Goal: Task Accomplishment & Management: Manage account settings

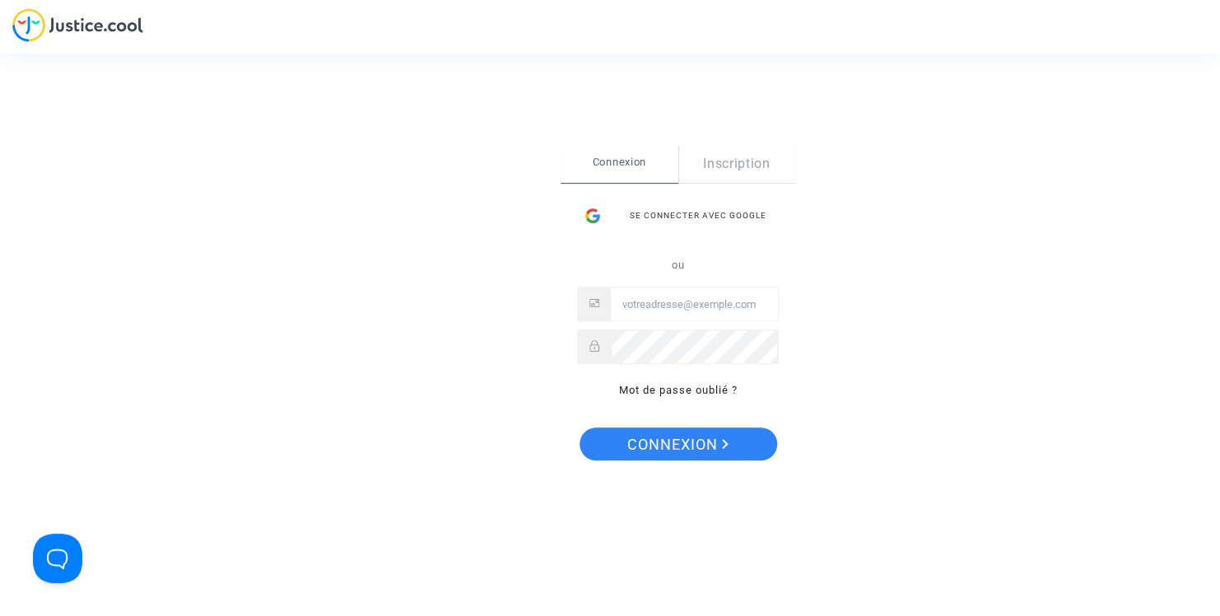
type input "[EMAIL_ADDRESS][DOMAIN_NAME]"
click at [673, 442] on span "Connexion" at bounding box center [677, 444] width 101 height 35
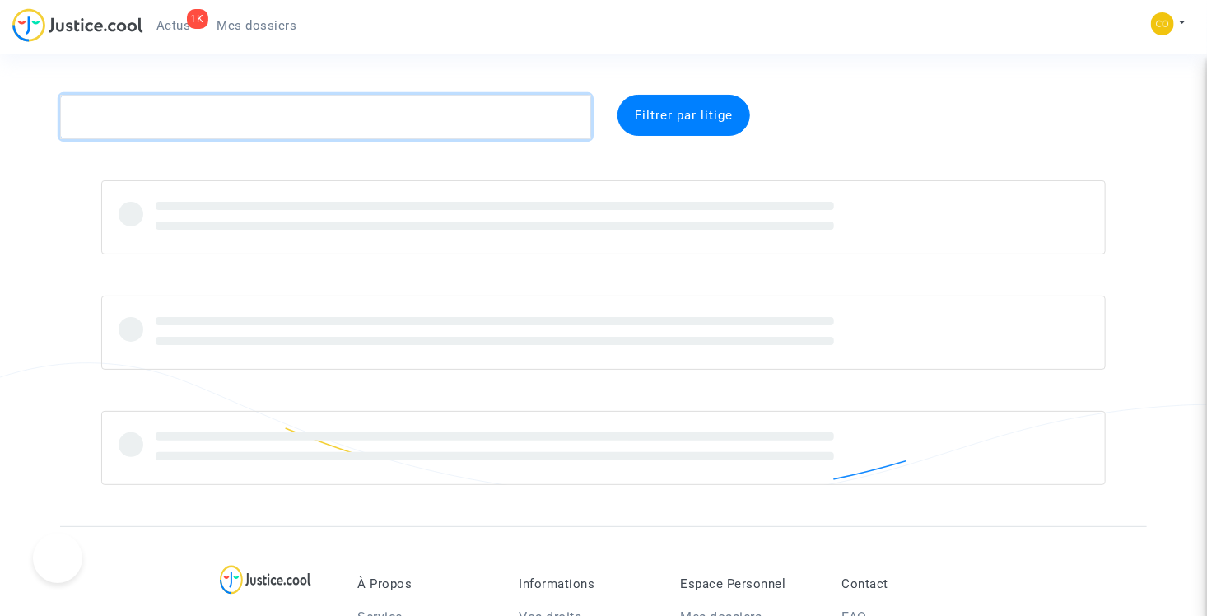
click at [477, 116] on textarea at bounding box center [325, 117] width 531 height 44
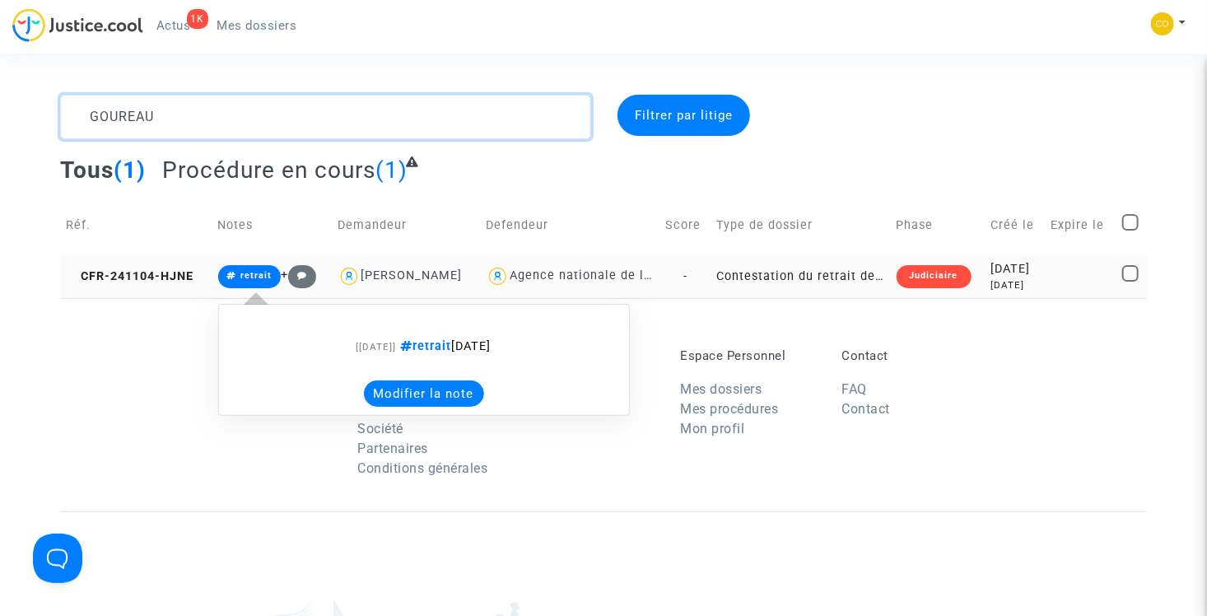
type textarea "GOUREAU"
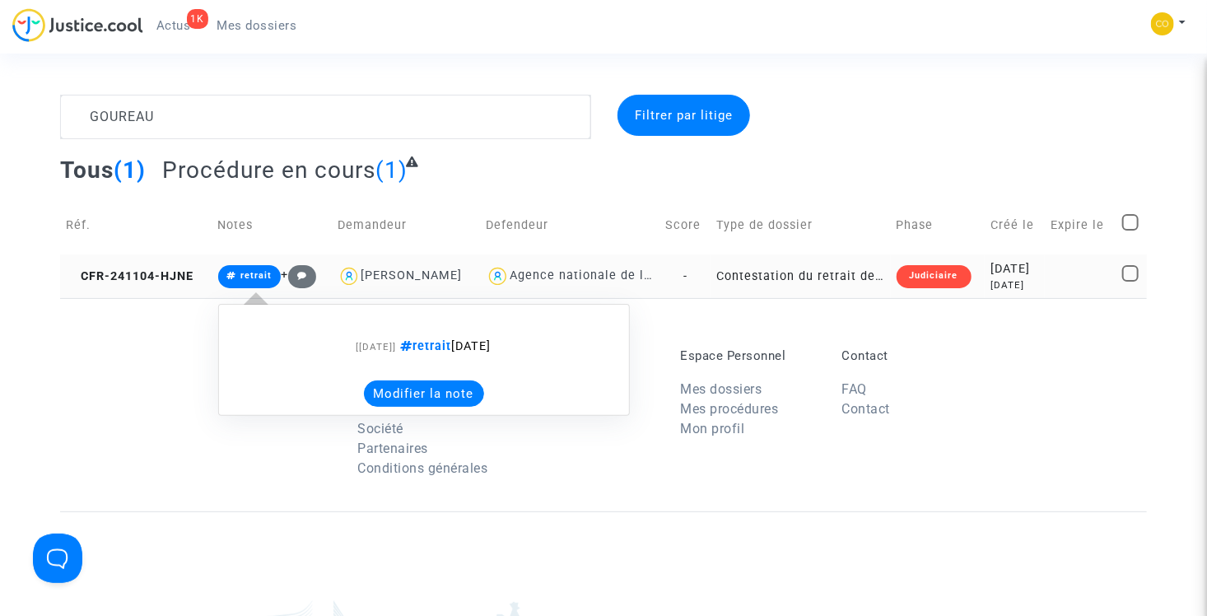
click at [249, 277] on span "retrait" at bounding box center [255, 275] width 31 height 11
click at [386, 390] on button "Modifier la note" at bounding box center [424, 393] width 120 height 26
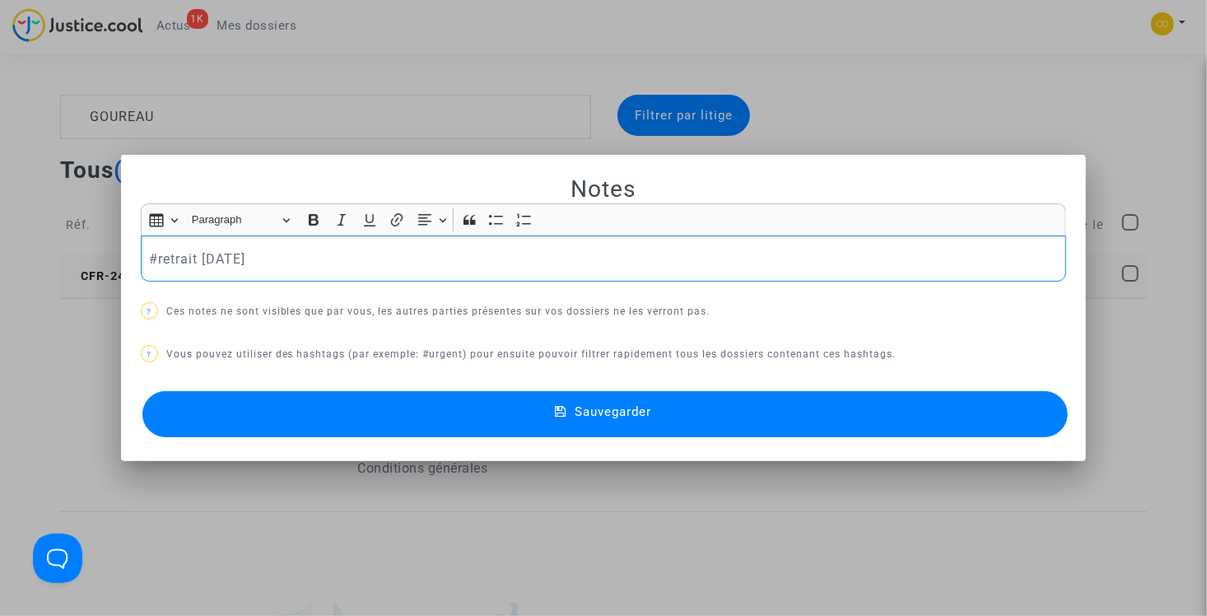
drag, startPoint x: 268, startPoint y: 259, endPoint x: 158, endPoint y: 249, distance: 110.0
click at [158, 249] on p "#retrait [DATE]" at bounding box center [603, 259] width 909 height 21
click at [165, 254] on p "#retrait [DATE]" at bounding box center [603, 259] width 909 height 21
click at [265, 260] on p "#retrait [DATE]" at bounding box center [603, 259] width 909 height 21
click at [168, 256] on p "#retrait [DATE]" at bounding box center [603, 259] width 909 height 21
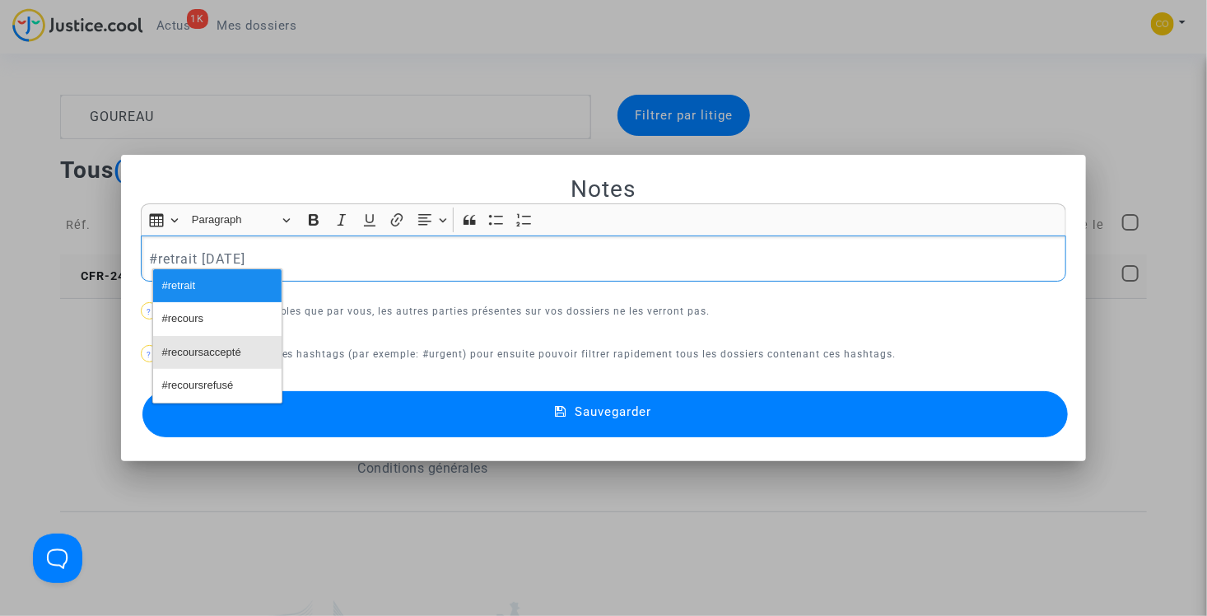
click at [219, 348] on span "#recoursaccepté" at bounding box center [201, 353] width 79 height 24
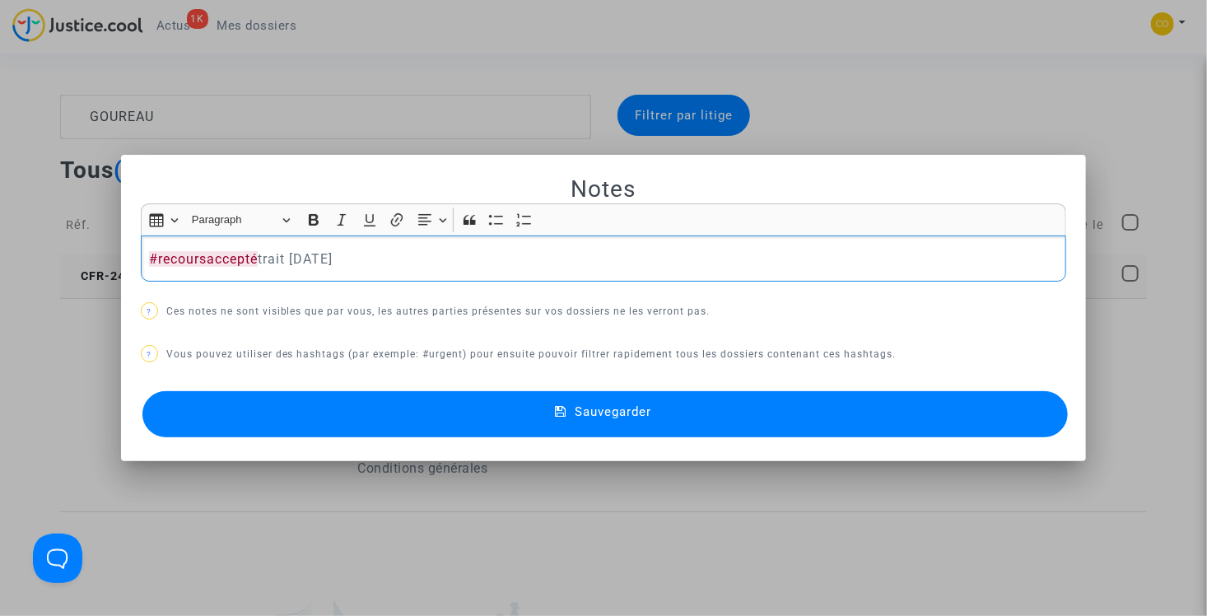
drag, startPoint x: 351, startPoint y: 261, endPoint x: 261, endPoint y: 248, distance: 90.7
click at [261, 249] on p "#recoursaccepté trait [DATE]" at bounding box center [603, 259] width 909 height 21
click at [272, 258] on p "#recoursaccepté ​​​​​​​" at bounding box center [603, 259] width 909 height 21
click at [262, 256] on p "#recoursaccepté ​​​​​​​" at bounding box center [603, 259] width 909 height 21
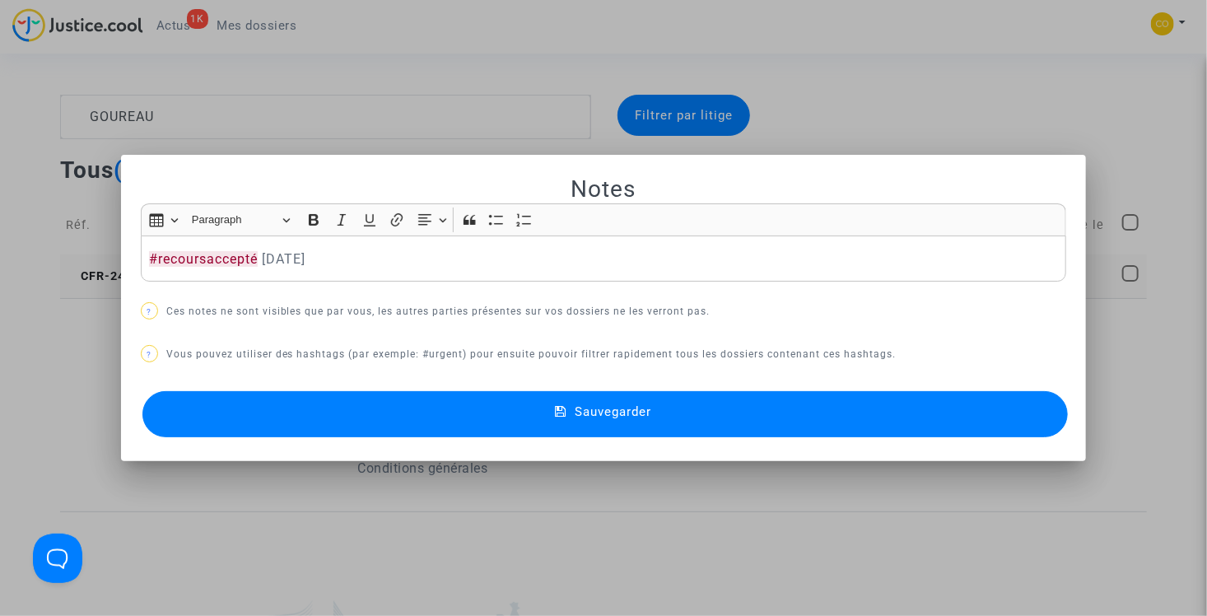
click at [438, 418] on button "Sauvegarder" at bounding box center [605, 414] width 926 height 46
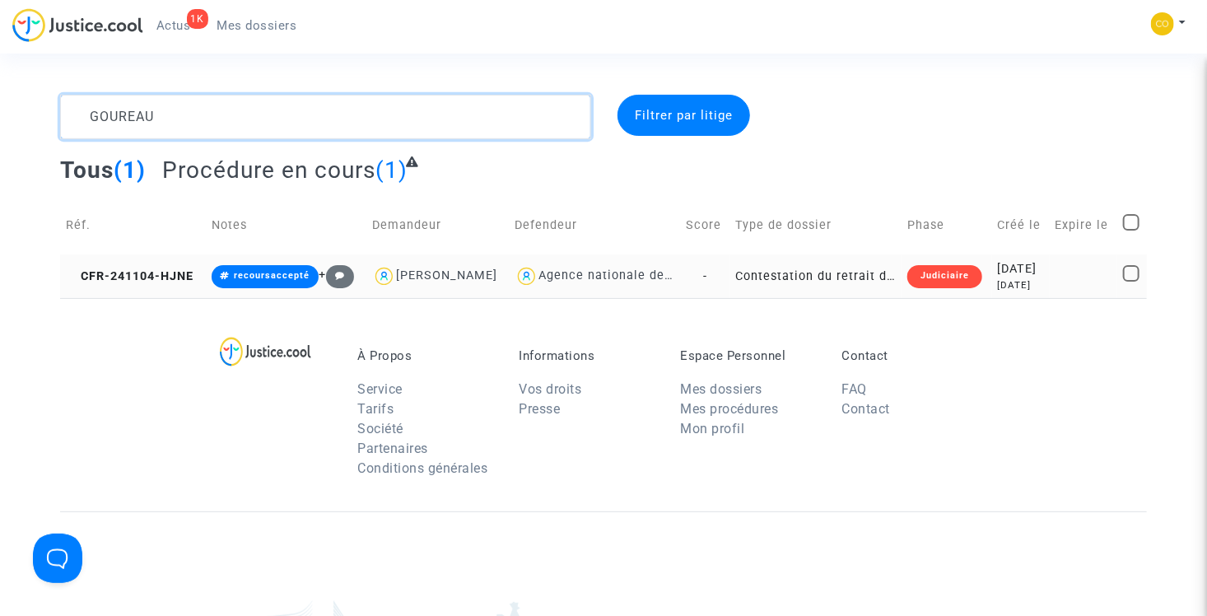
click at [241, 123] on textarea at bounding box center [325, 117] width 531 height 44
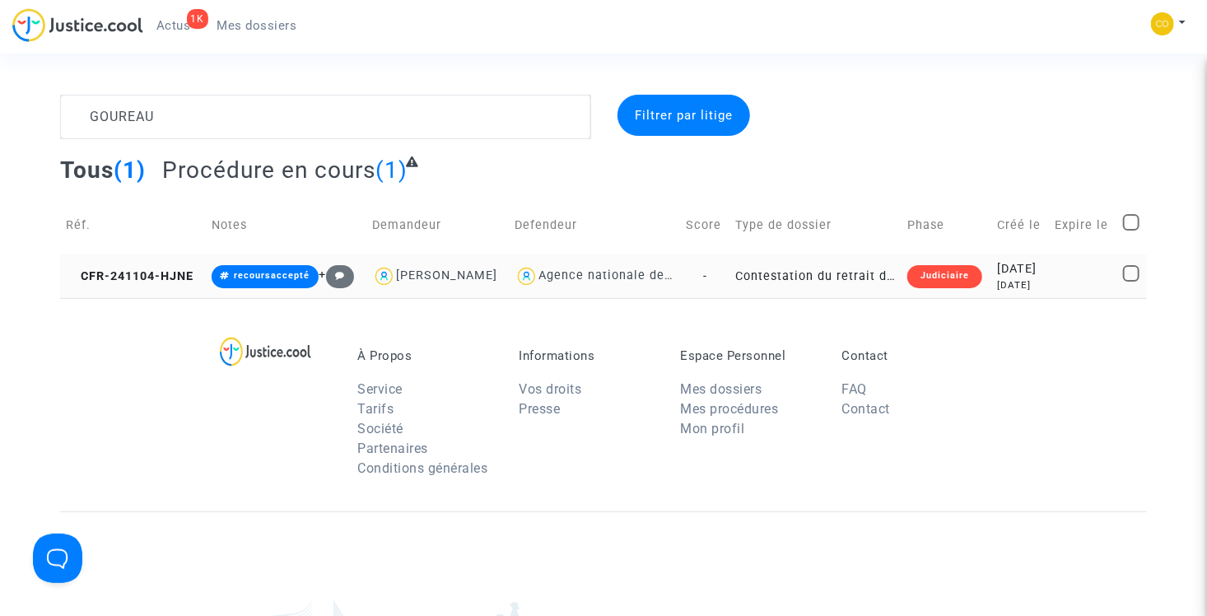
click at [946, 288] on div "Judiciaire" at bounding box center [944, 276] width 75 height 23
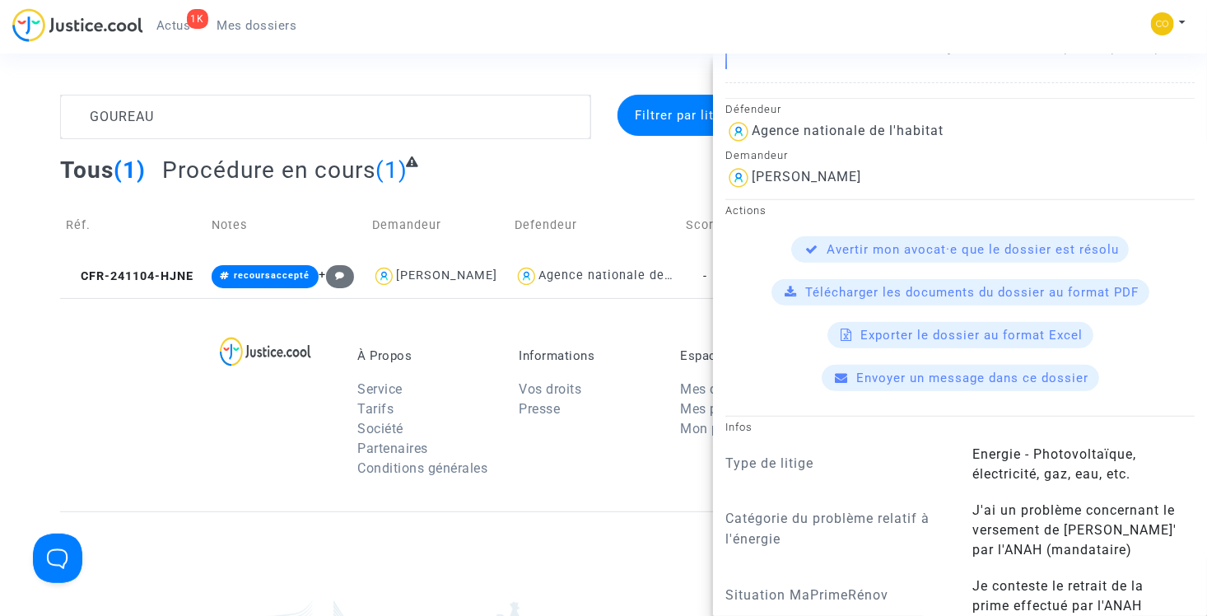
scroll to position [329, 0]
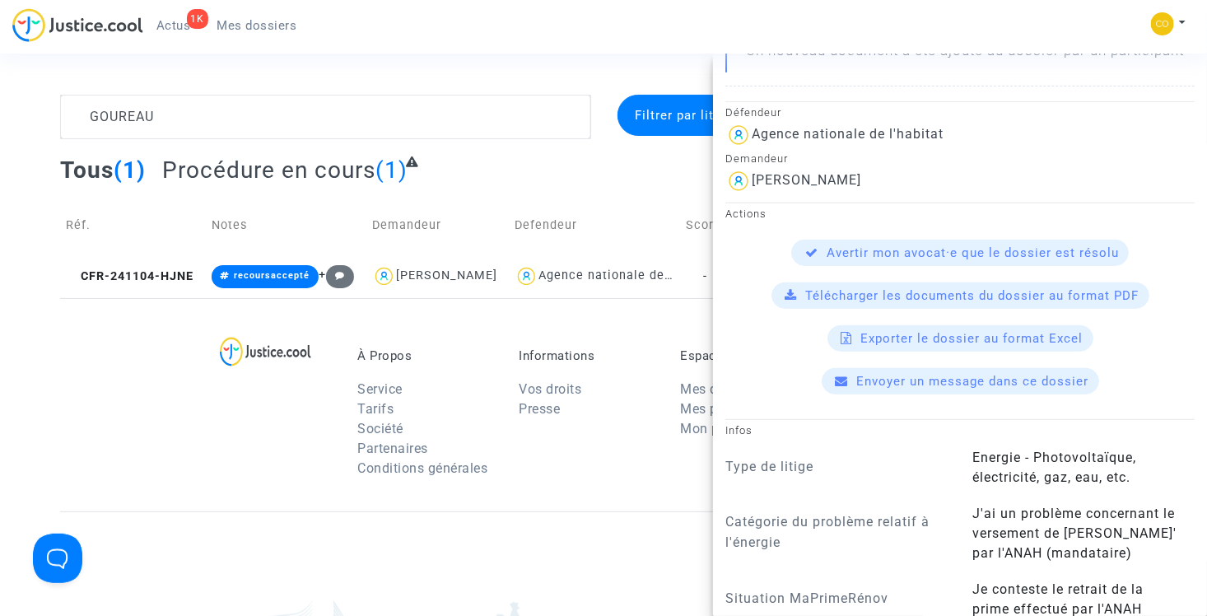
click at [617, 187] on div "Tous (1) Procédure en cours (1)" at bounding box center [603, 176] width 1086 height 40
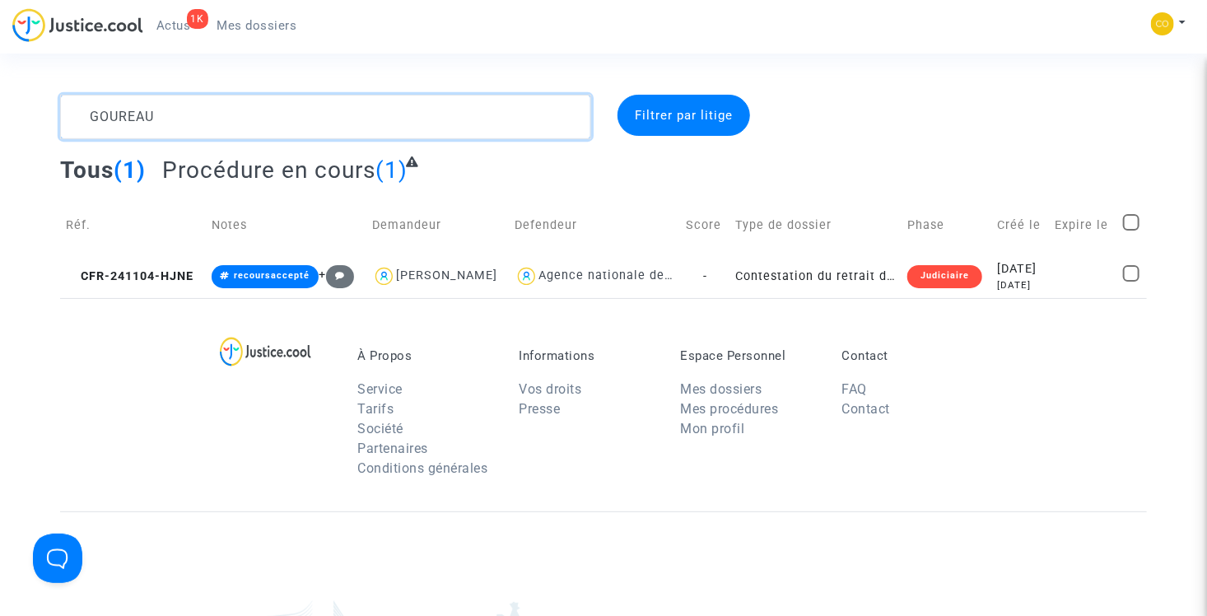
click at [266, 108] on textarea at bounding box center [325, 117] width 531 height 44
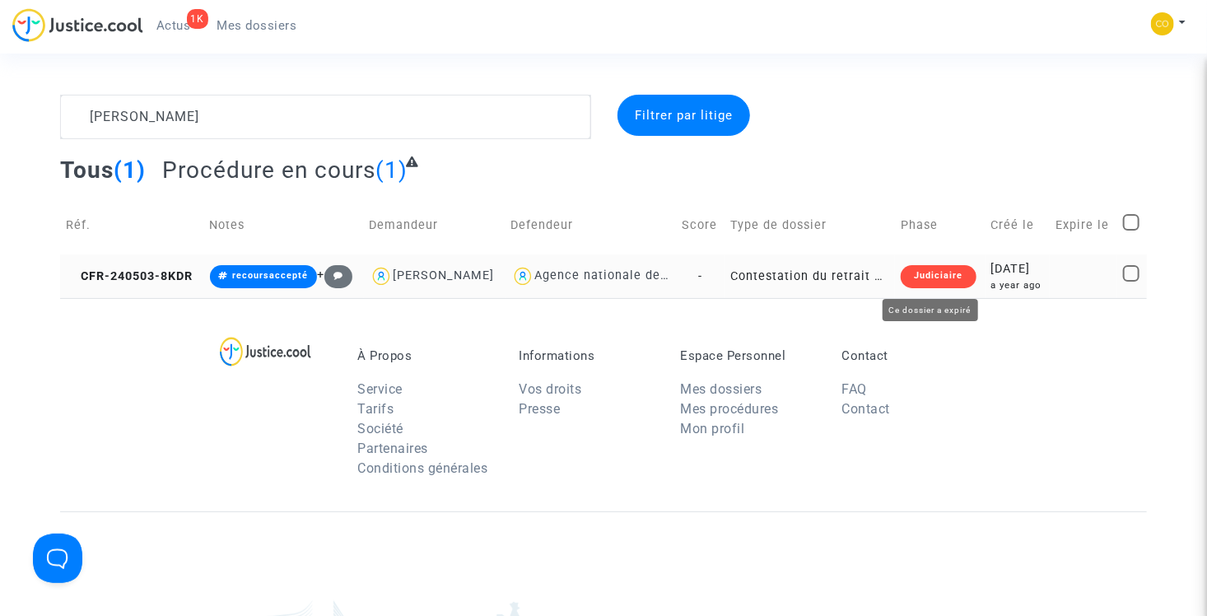
click at [926, 273] on div "Judiciaire" at bounding box center [938, 276] width 75 height 23
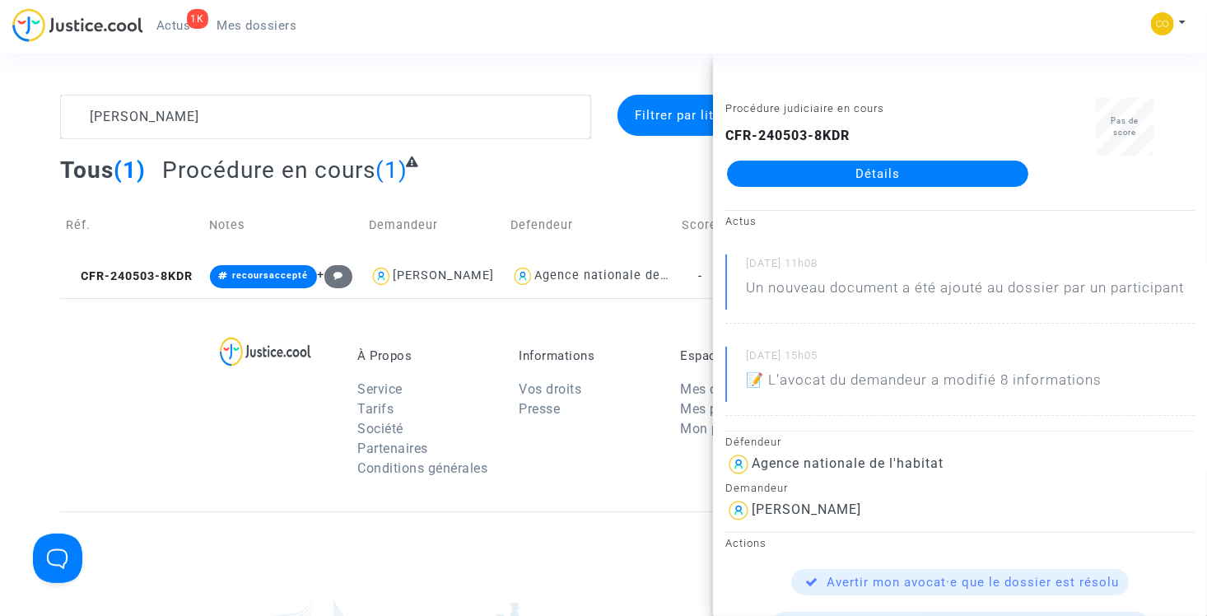
click at [491, 172] on div "Tous (1) Procédure en cours (1)" at bounding box center [603, 176] width 1086 height 40
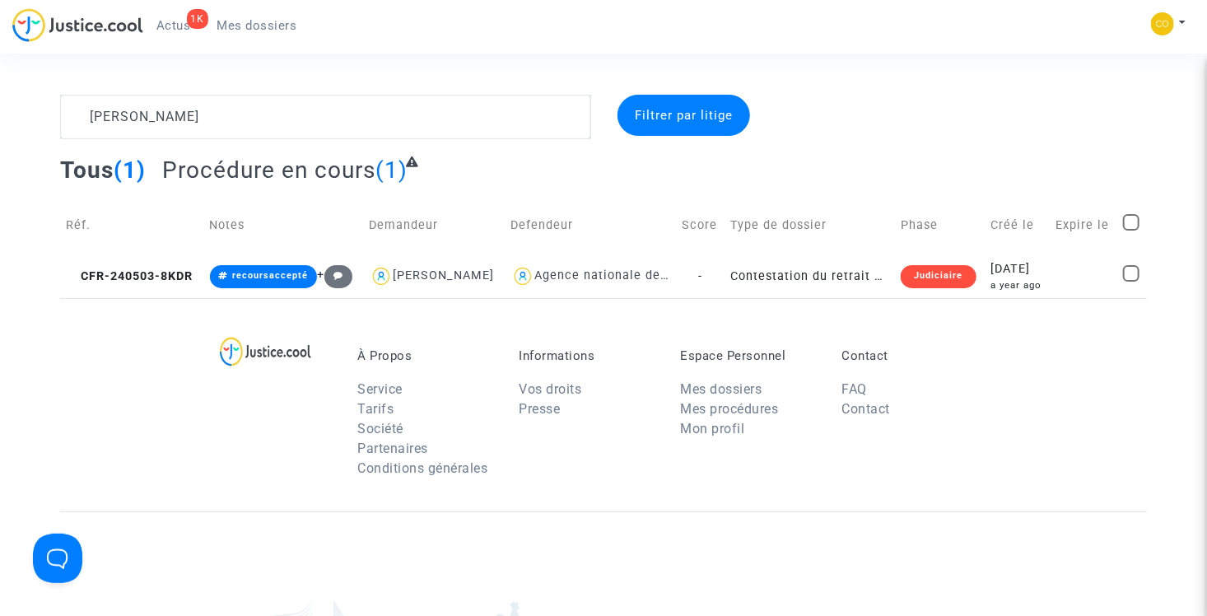
click at [963, 138] on complex-dispute-list "[PERSON_NAME] Filtrer par litige Tous (1) Procédure en cours (1) Réf. Notes Dem…" at bounding box center [603, 196] width 1086 height 203
click at [932, 117] on div at bounding box center [974, 117] width 371 height 44
click at [775, 283] on td "Contestation du retrait de [PERSON_NAME] par l'ANAH (mandataire)" at bounding box center [810, 276] width 170 height 44
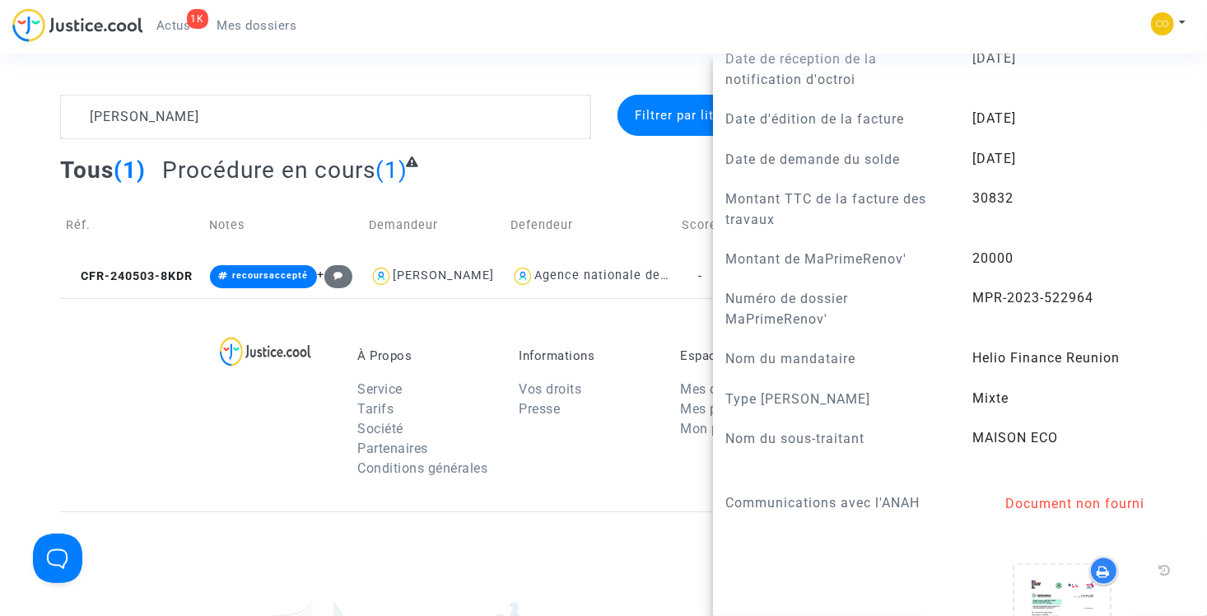
scroll to position [1070, 0]
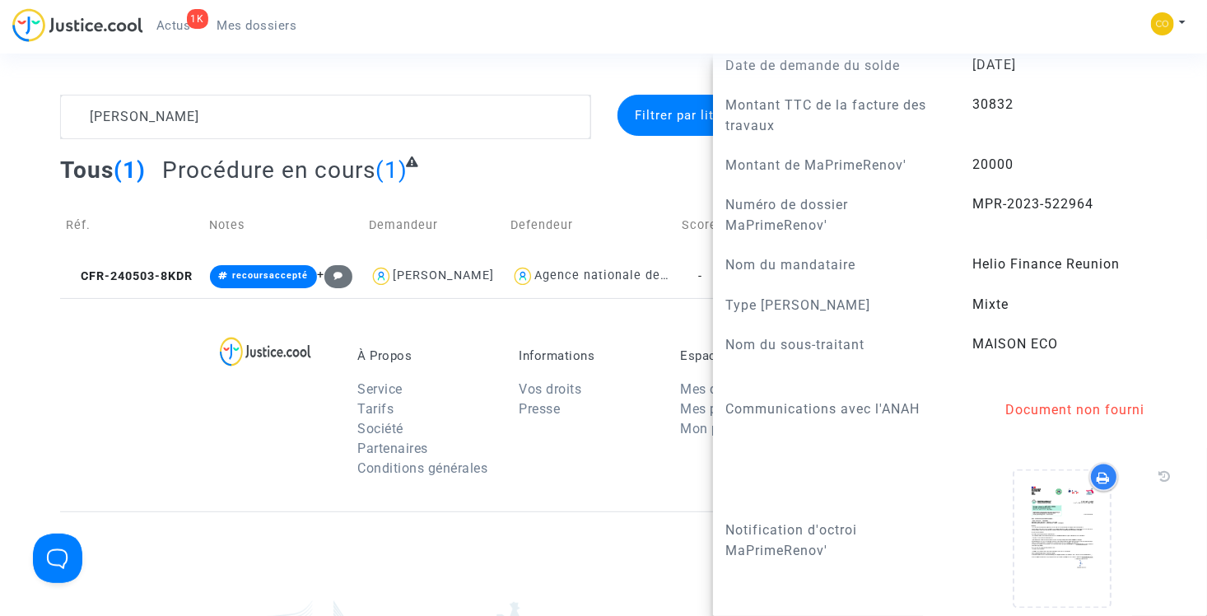
click at [594, 176] on div "Tous (1) Procédure en cours (1)" at bounding box center [603, 176] width 1086 height 40
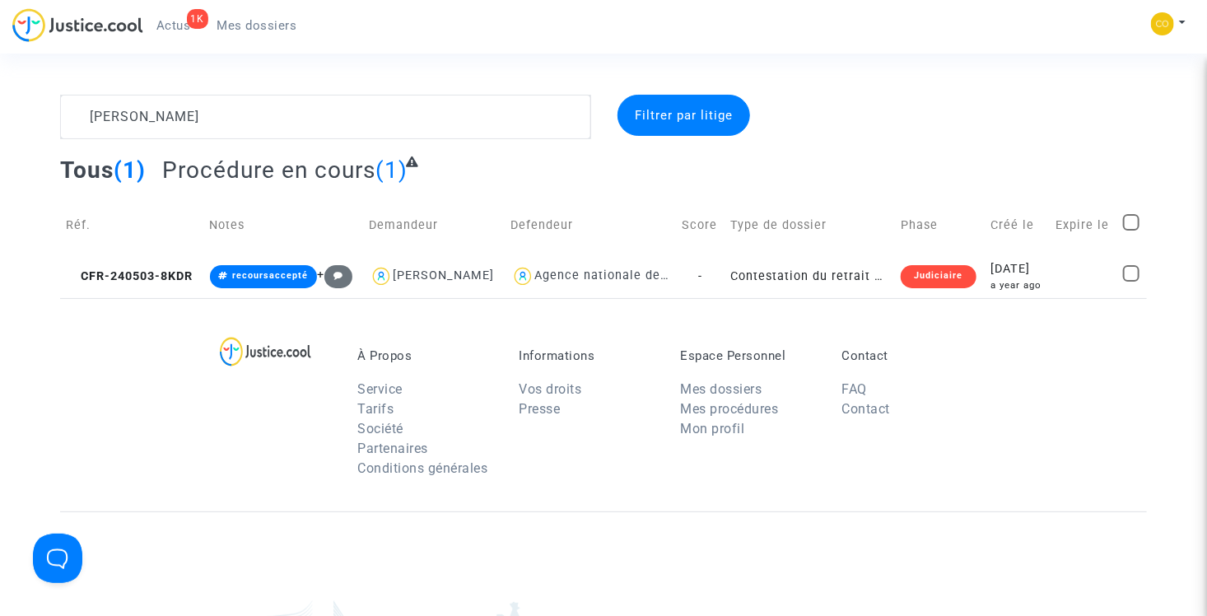
click at [797, 158] on div "Tous (1) Procédure en cours (1)" at bounding box center [603, 176] width 1086 height 40
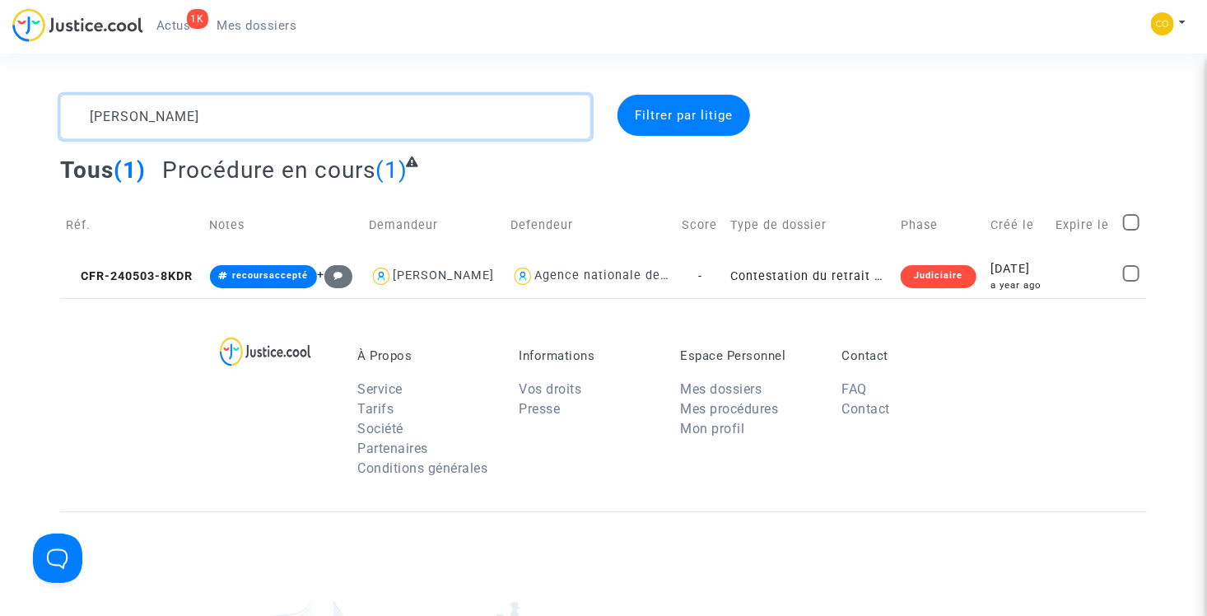
click at [207, 106] on textarea at bounding box center [325, 117] width 531 height 44
type textarea "[PERSON_NAME]"
